Goal: Task Accomplishment & Management: Manage account settings

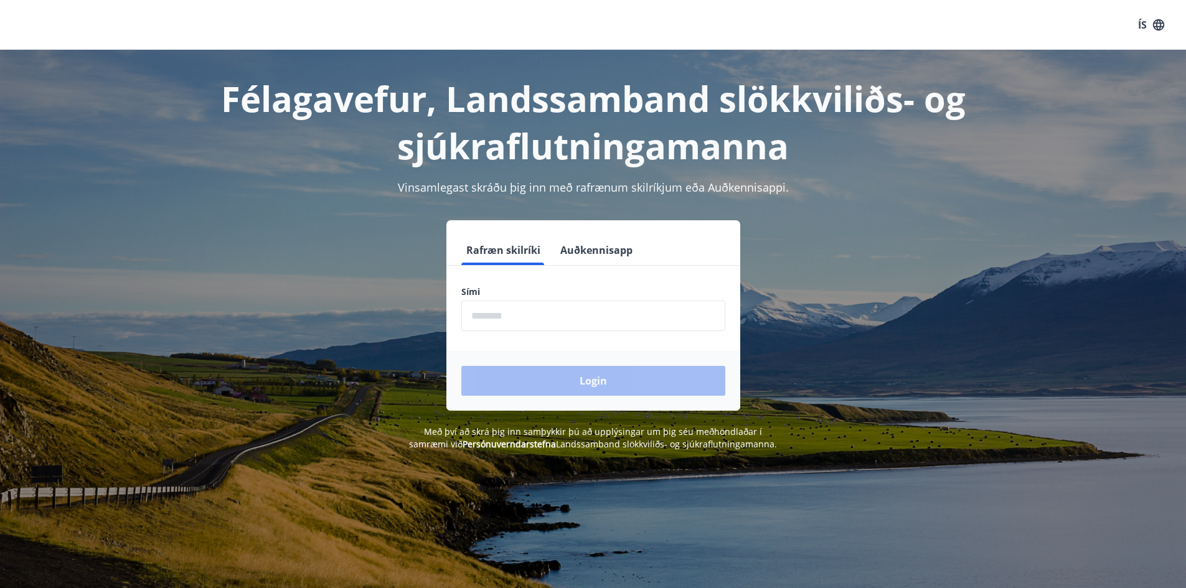
click at [562, 309] on input "phone" at bounding box center [593, 316] width 264 height 31
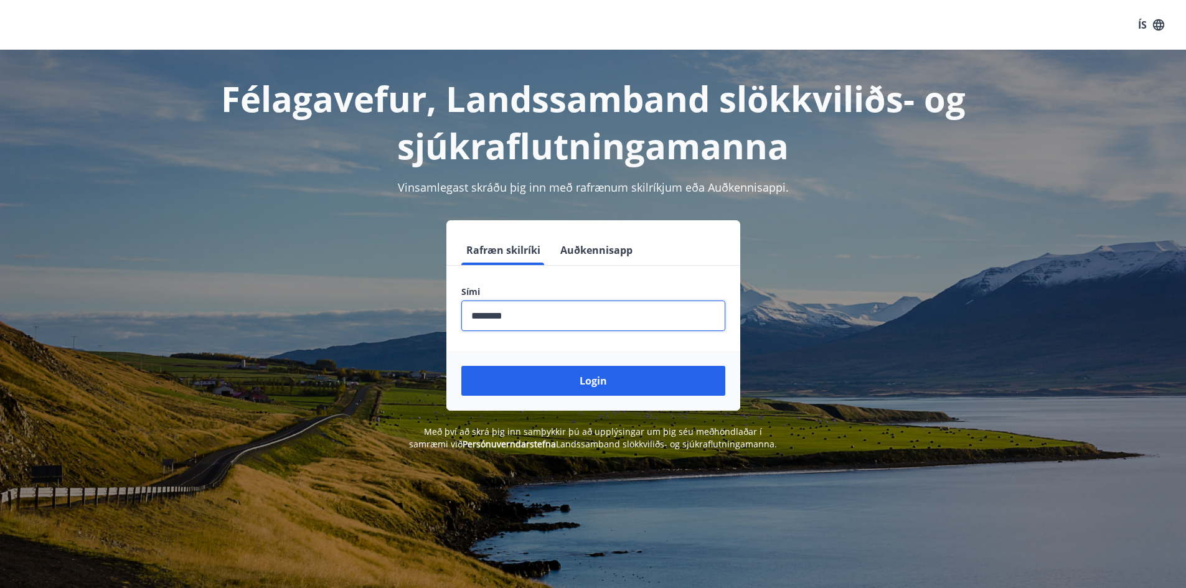
type input "********"
click at [461, 366] on button "Login" at bounding box center [593, 381] width 264 height 30
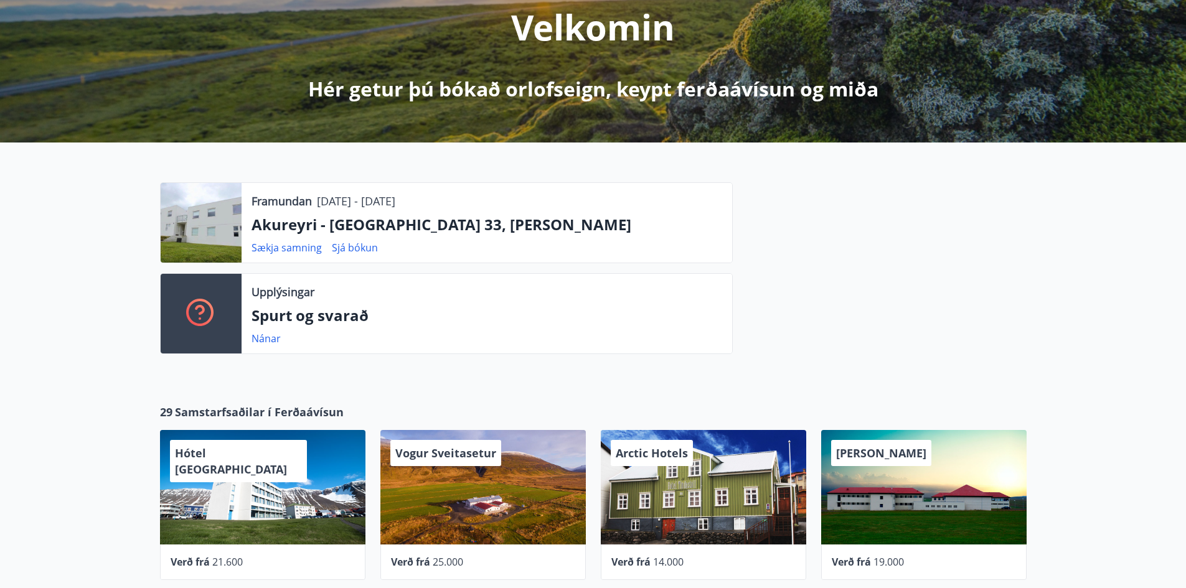
scroll to position [187, 0]
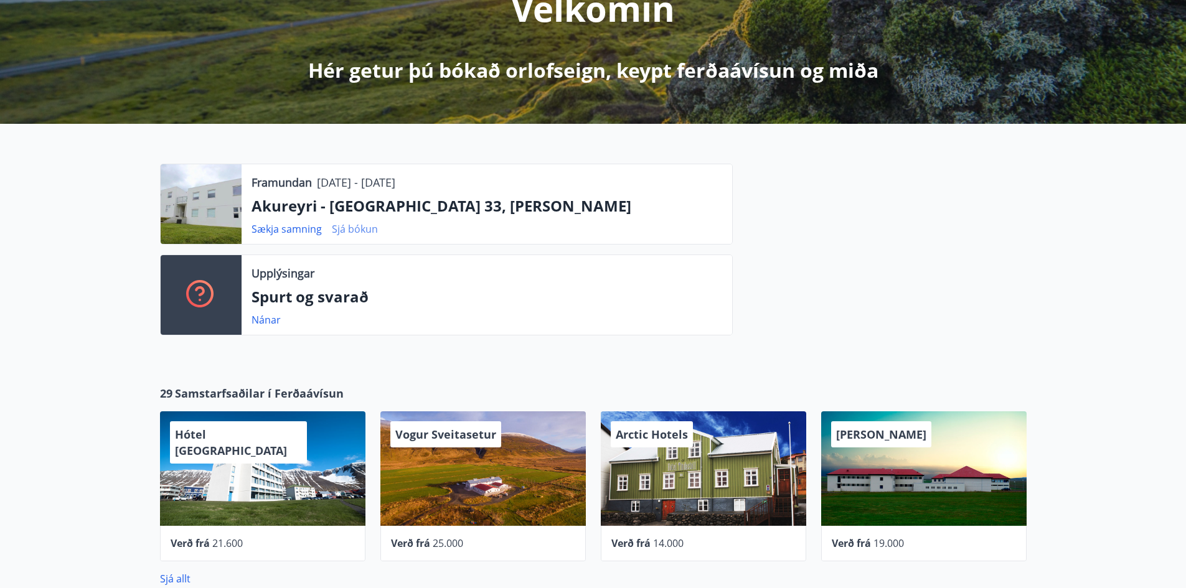
click at [369, 231] on link "Sjá bókun" at bounding box center [355, 229] width 46 height 14
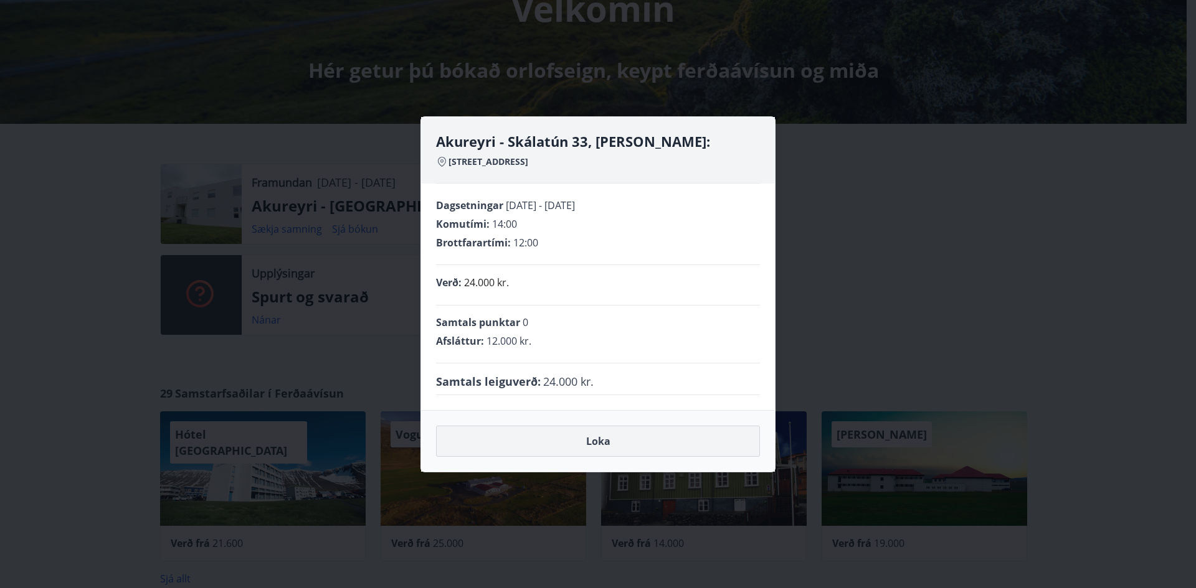
click at [722, 440] on button "Loka" at bounding box center [598, 441] width 324 height 31
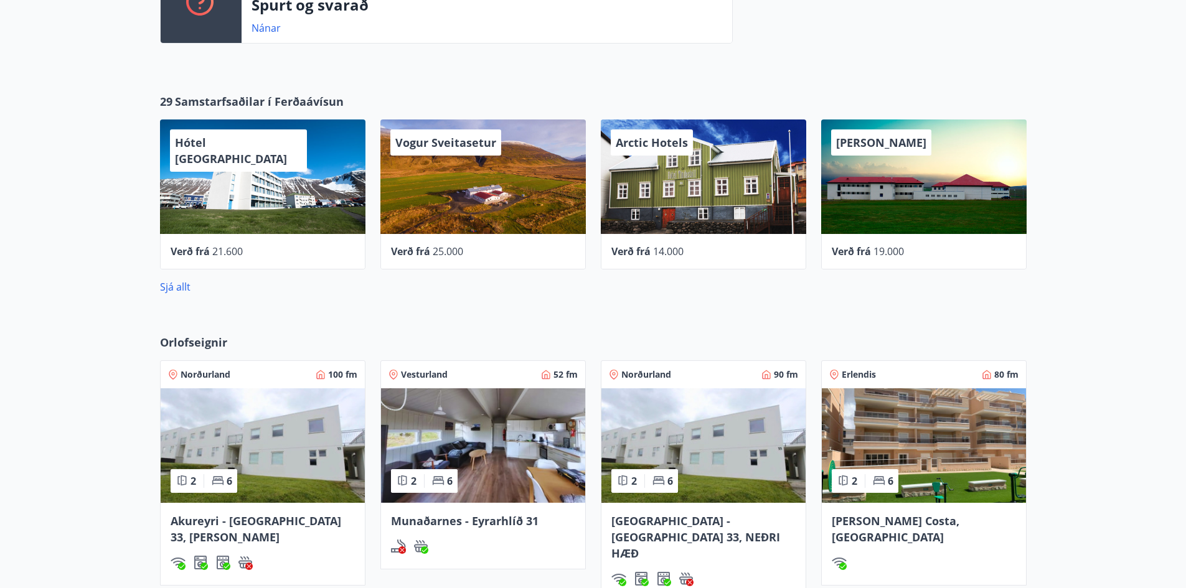
scroll to position [498, 0]
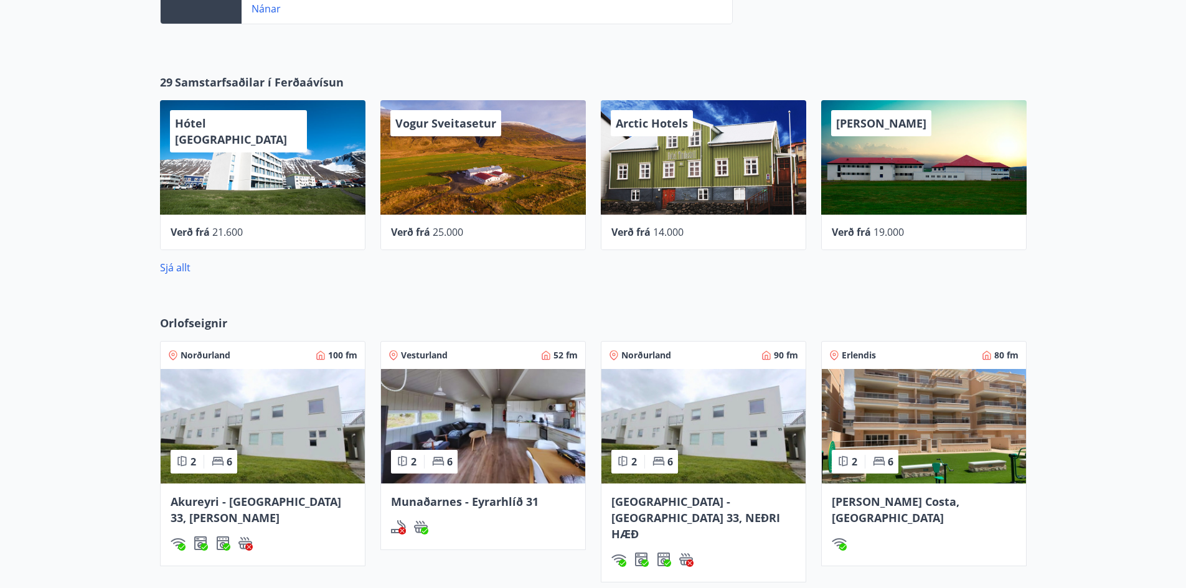
click at [291, 502] on span "Akureyri - [GEOGRAPHIC_DATA] 33, [PERSON_NAME]" at bounding box center [256, 509] width 171 height 31
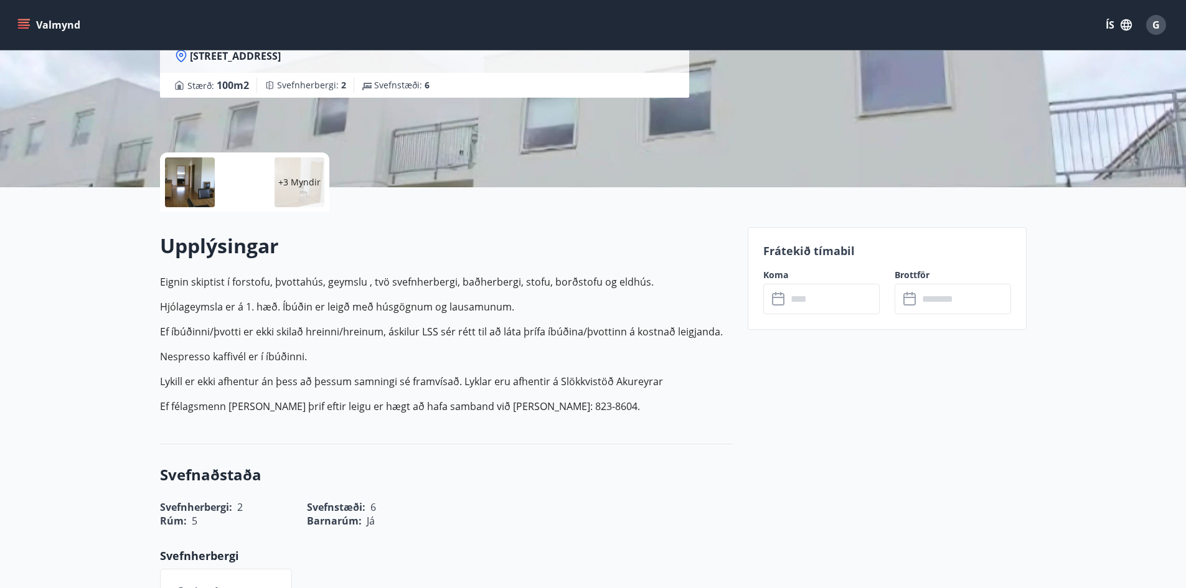
scroll to position [187, 0]
click at [831, 297] on input "text" at bounding box center [833, 298] width 93 height 31
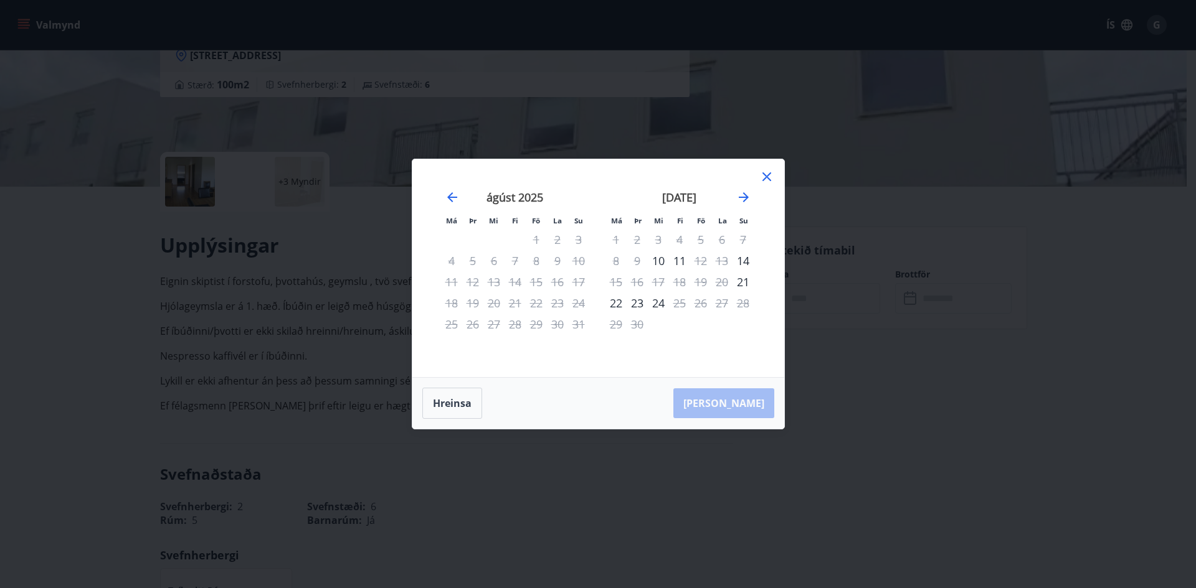
click at [767, 174] on icon at bounding box center [766, 176] width 15 height 15
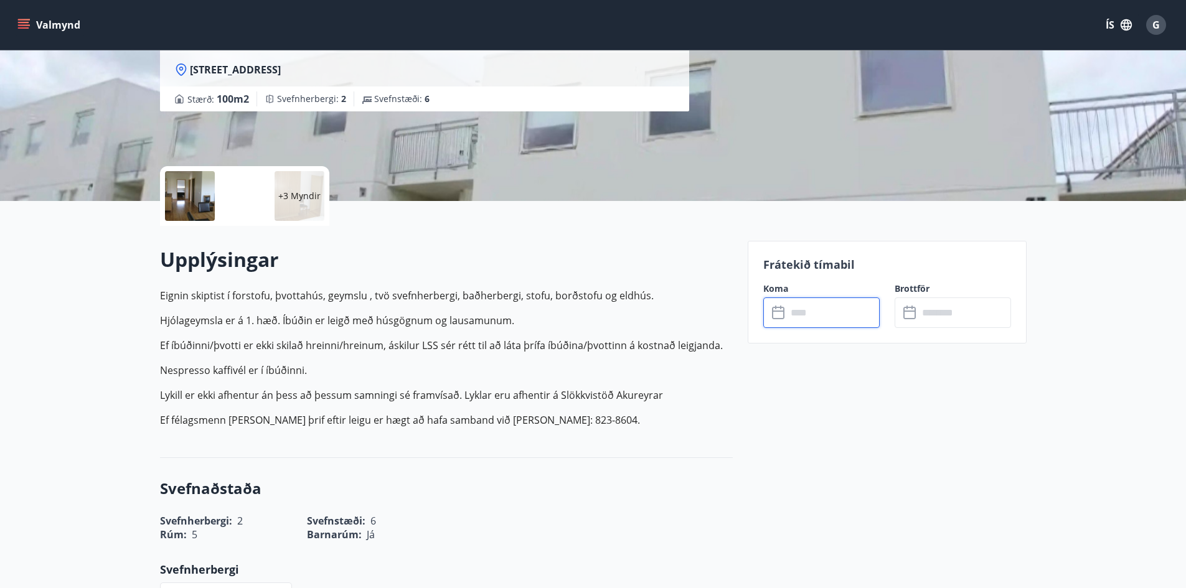
scroll to position [0, 0]
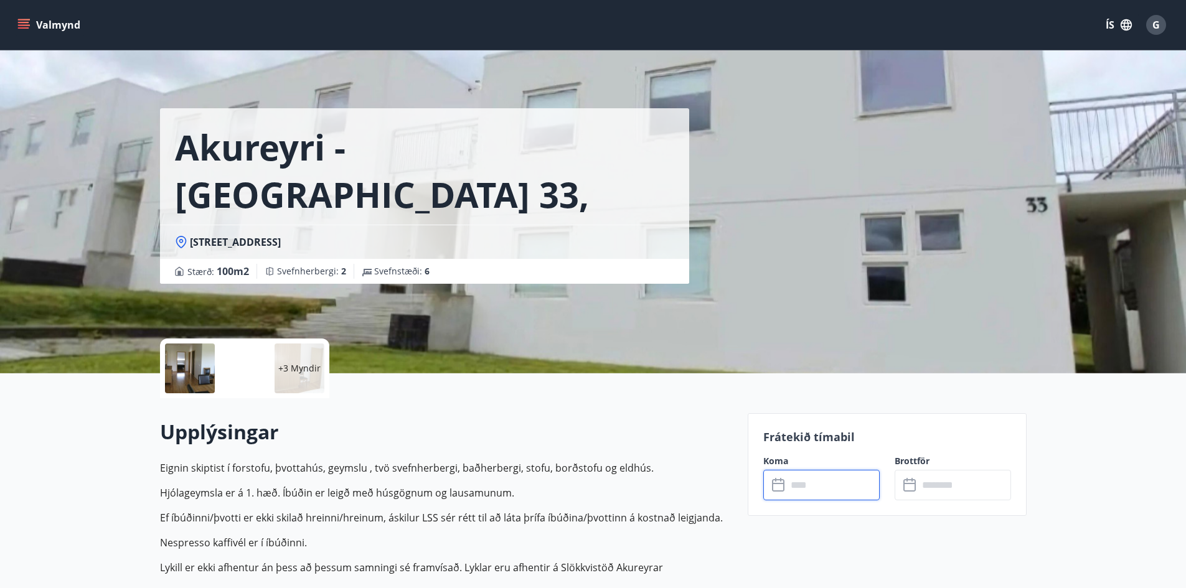
click at [18, 22] on icon "menu" at bounding box center [23, 25] width 12 height 12
click at [688, 427] on h2 "Upplýsingar" at bounding box center [446, 431] width 573 height 27
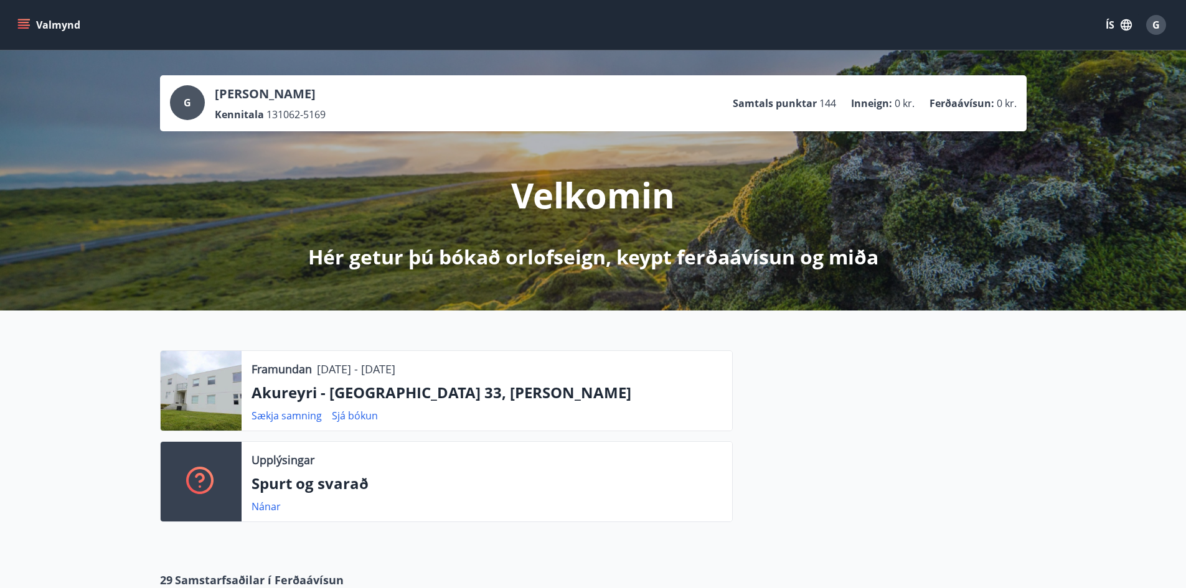
click at [1157, 20] on span "G" at bounding box center [1156, 25] width 7 height 14
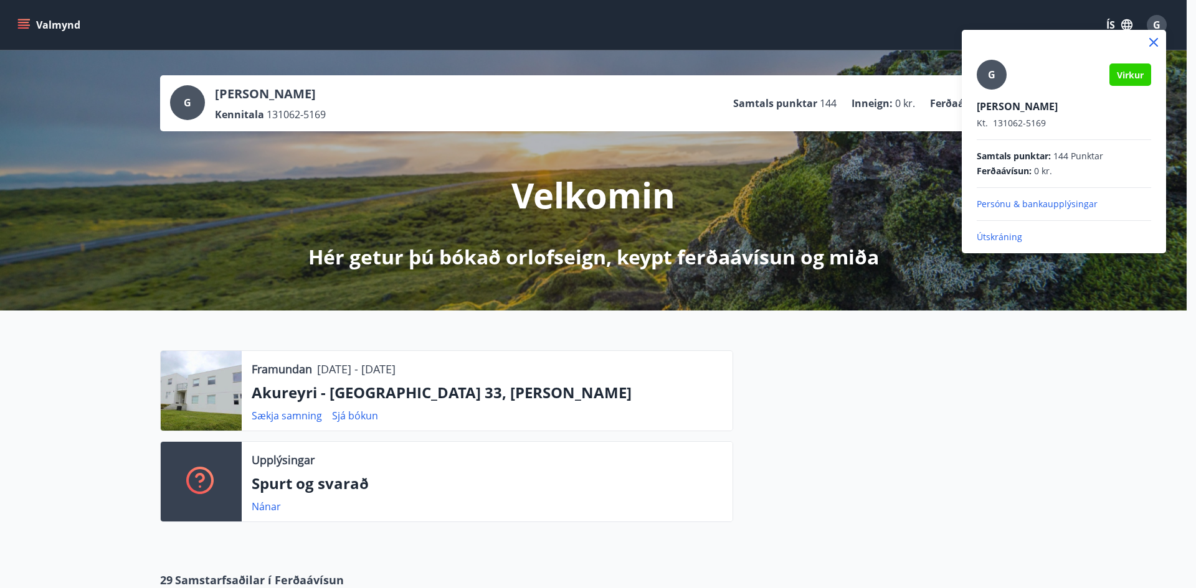
click at [988, 235] on p "Útskráning" at bounding box center [1063, 237] width 174 height 12
